Goal: Task Accomplishment & Management: Use online tool/utility

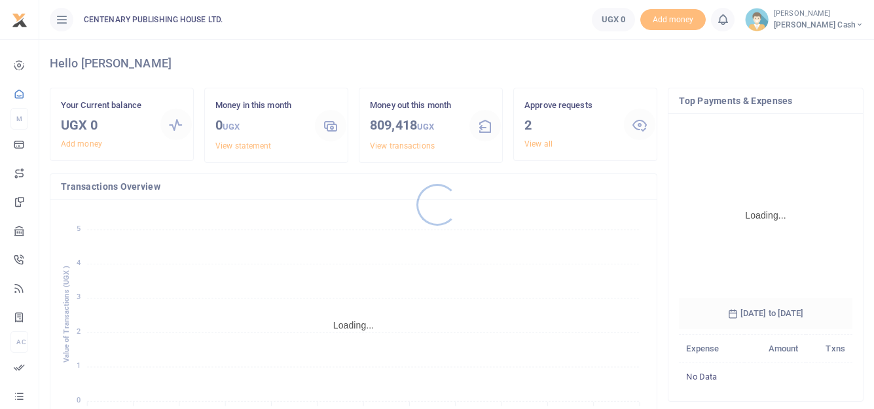
scroll to position [205, 164]
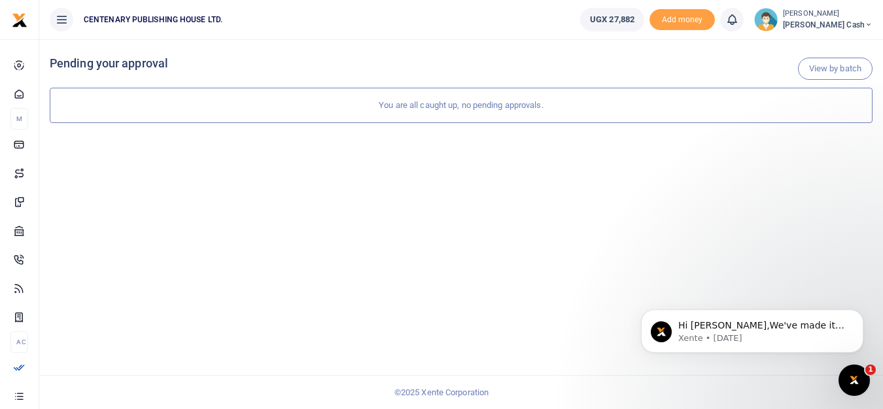
click at [778, 26] on img at bounding box center [767, 20] width 24 height 24
click at [815, 120] on link "Logout" at bounding box center [781, 120] width 103 height 18
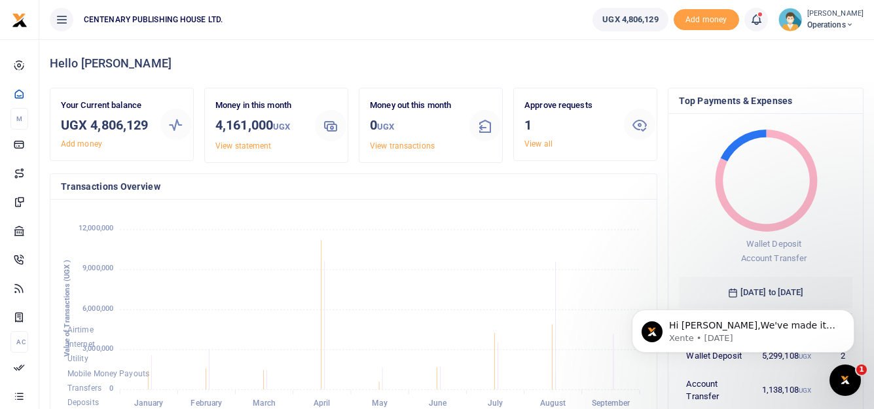
click at [762, 18] on icon at bounding box center [755, 19] width 13 height 14
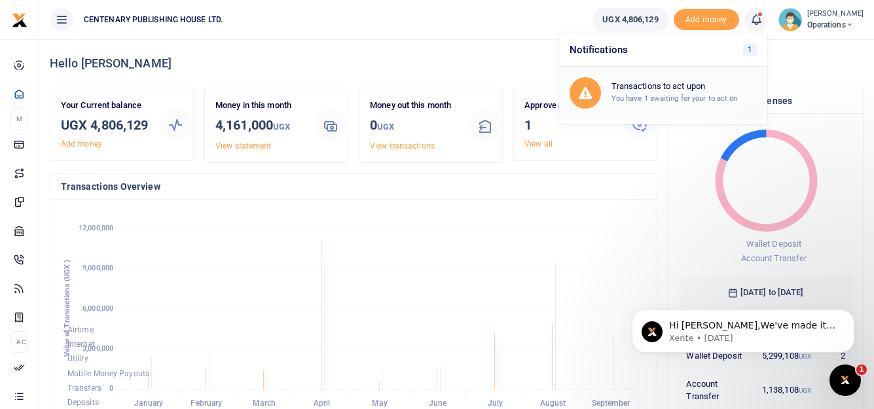
click at [688, 84] on h6 "Transactions to act upon" at bounding box center [683, 86] width 145 height 10
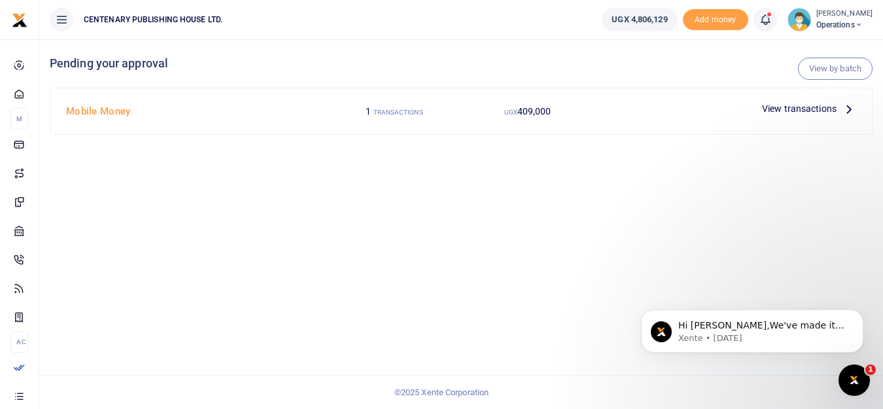
click at [808, 107] on span "View transactions" at bounding box center [799, 108] width 75 height 14
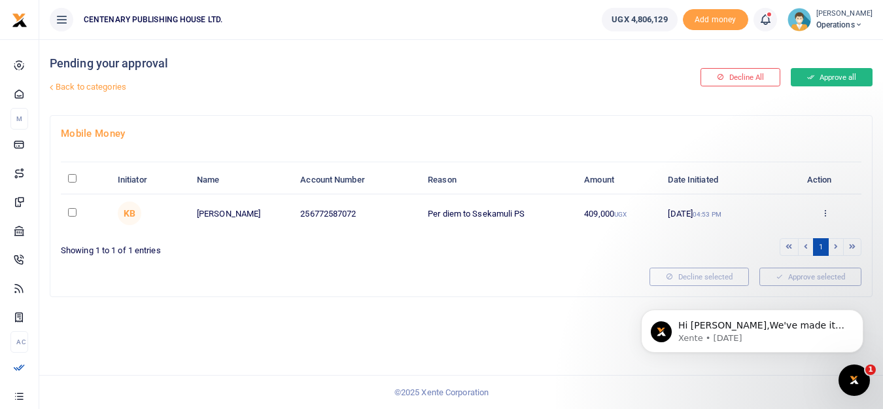
click at [835, 75] on button "Approve all" at bounding box center [832, 77] width 82 height 18
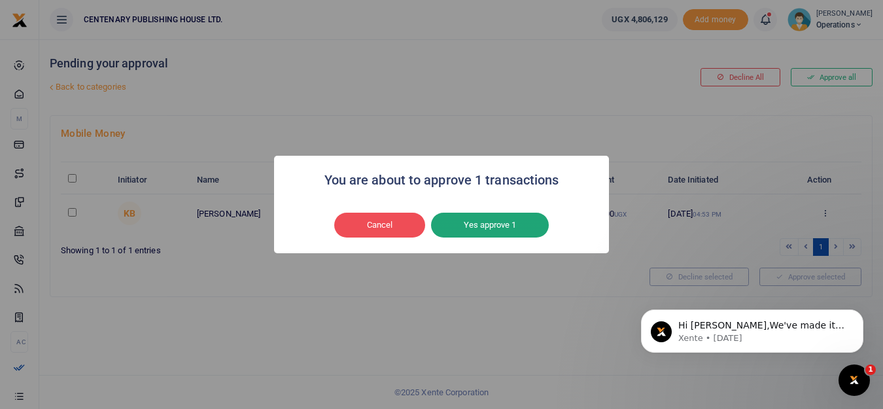
click at [488, 225] on button "Yes approve 1" at bounding box center [490, 225] width 118 height 25
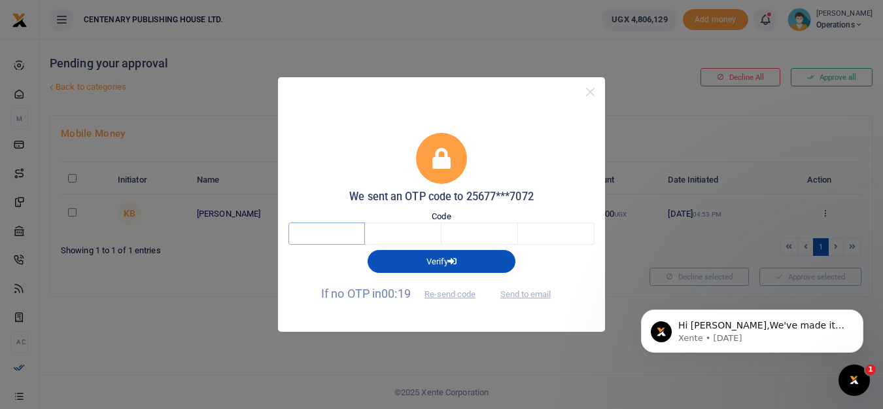
click at [330, 238] on input "text" at bounding box center [327, 234] width 77 height 22
type input "5"
type input "6"
type input "9"
type input "1"
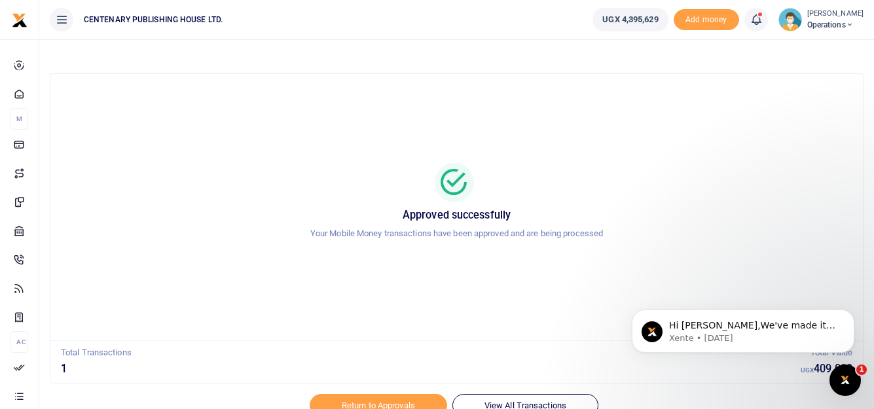
click at [791, 22] on img at bounding box center [790, 20] width 24 height 24
click at [792, 122] on link "Logout" at bounding box center [805, 120] width 103 height 18
